Goal: Navigation & Orientation: Find specific page/section

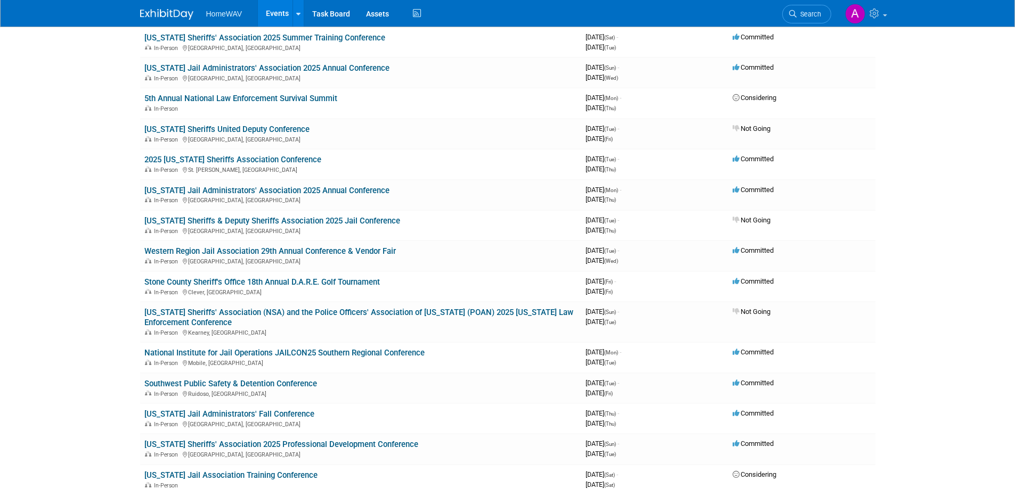
scroll to position [266, 0]
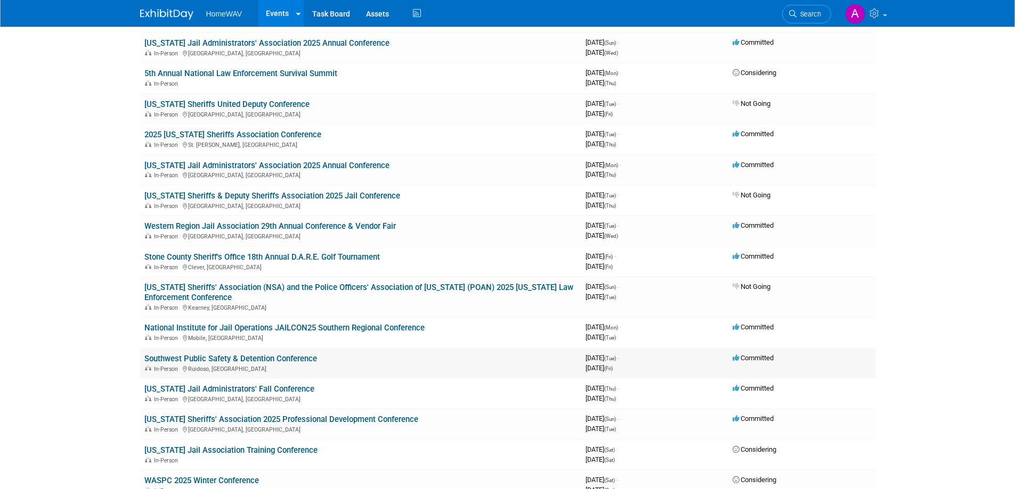
click at [297, 357] on link "Southwest Public Safety & Detention Conference" at bounding box center [230, 359] width 173 height 10
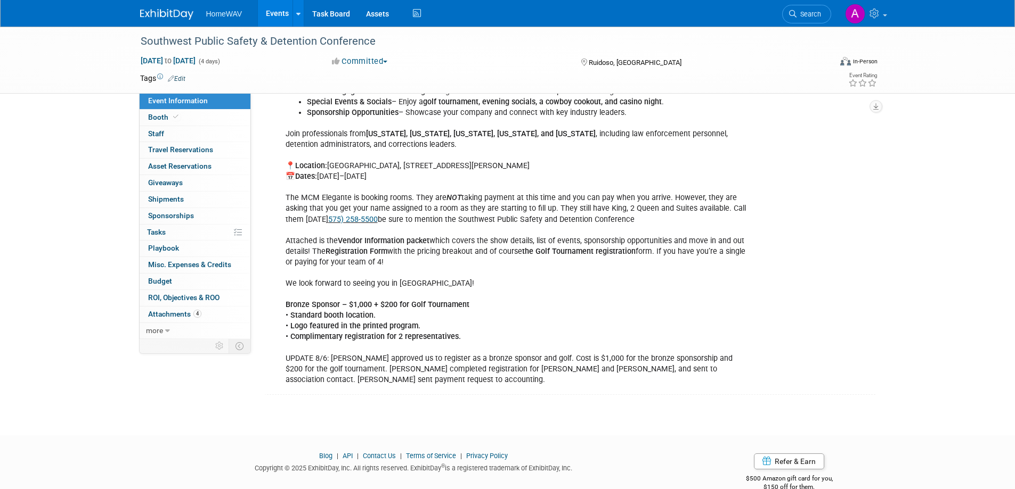
scroll to position [320, 0]
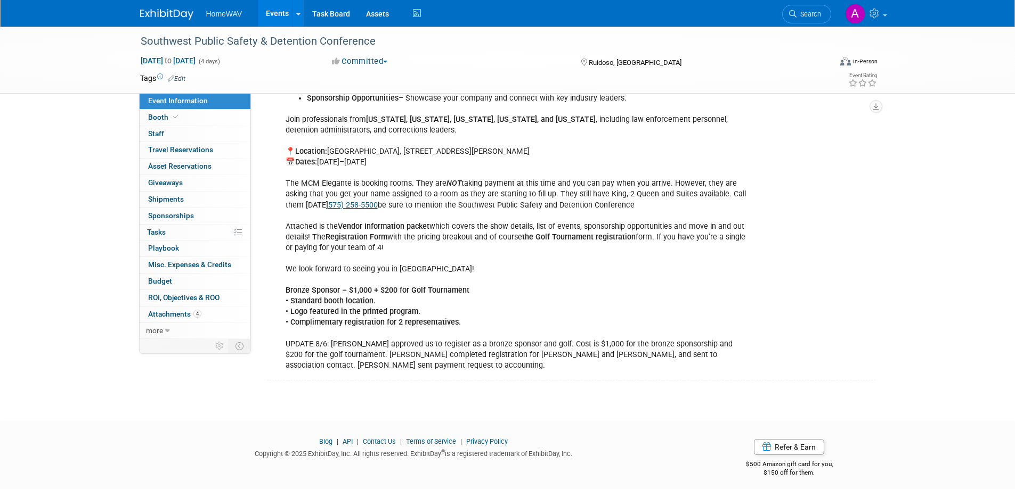
click at [280, 13] on link "Events" at bounding box center [277, 13] width 39 height 27
